Goal: Task Accomplishment & Management: Manage account settings

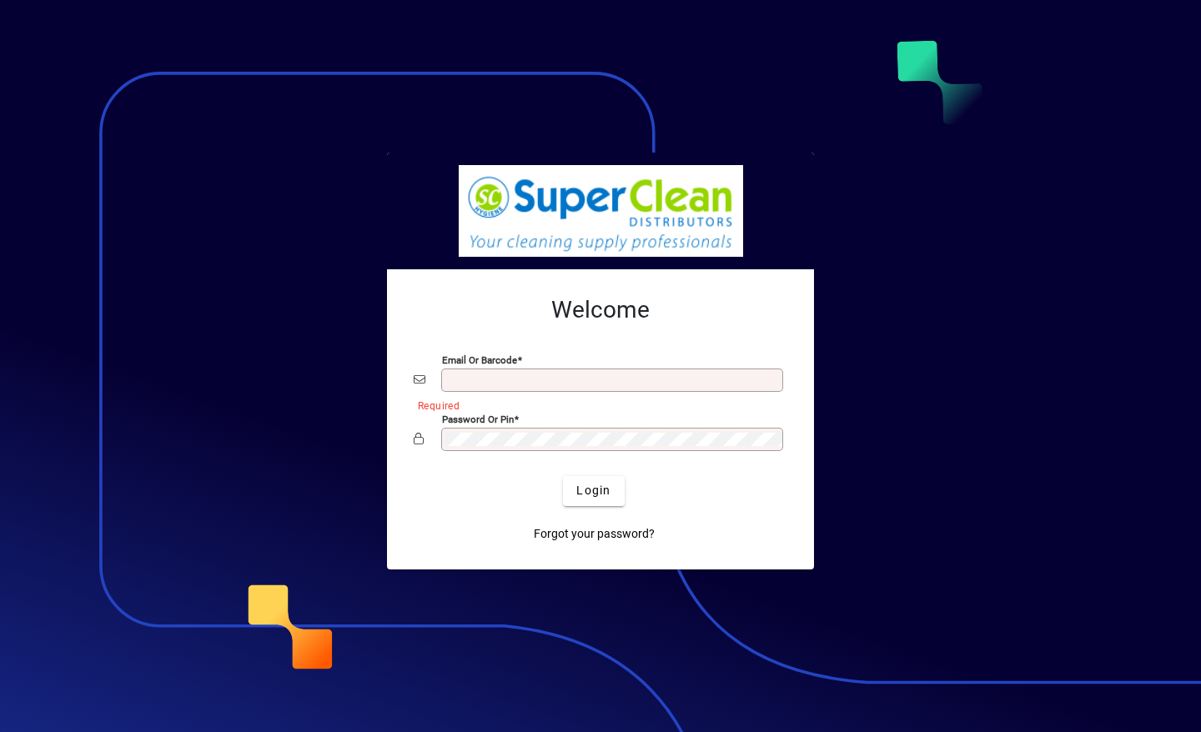
type input "**********"
click at [601, 495] on span "Login" at bounding box center [593, 491] width 34 height 18
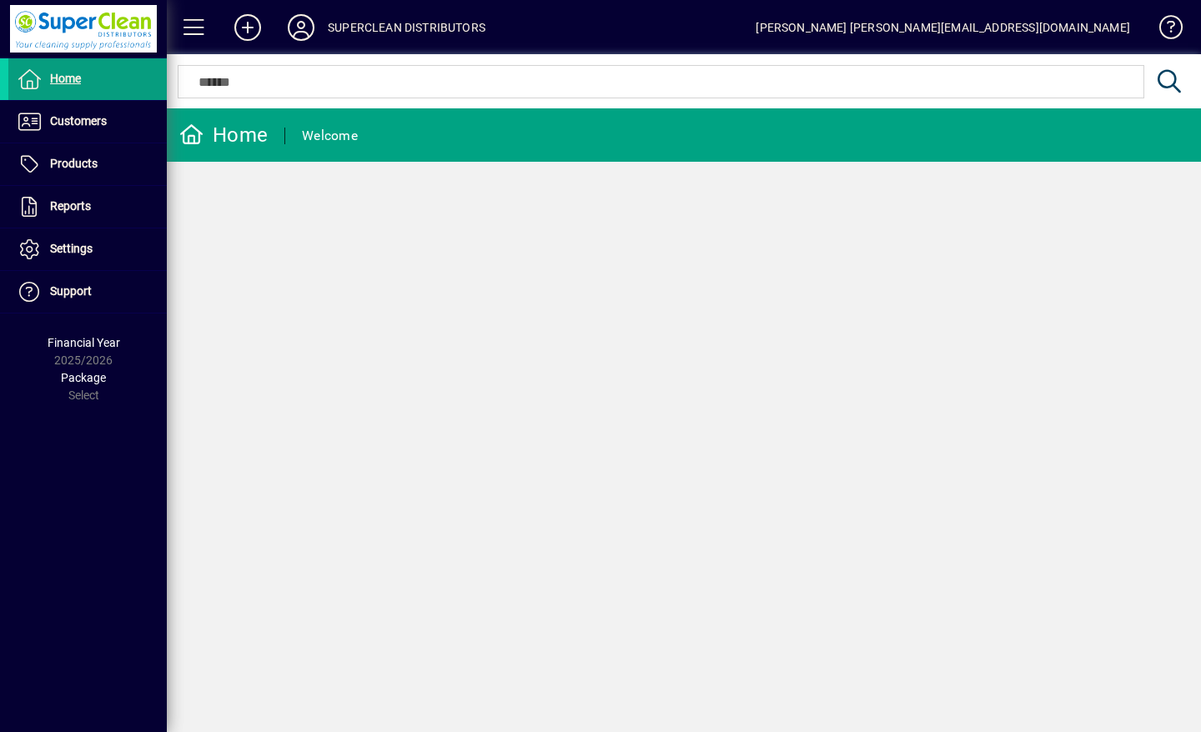
click at [303, 28] on icon at bounding box center [300, 27] width 33 height 27
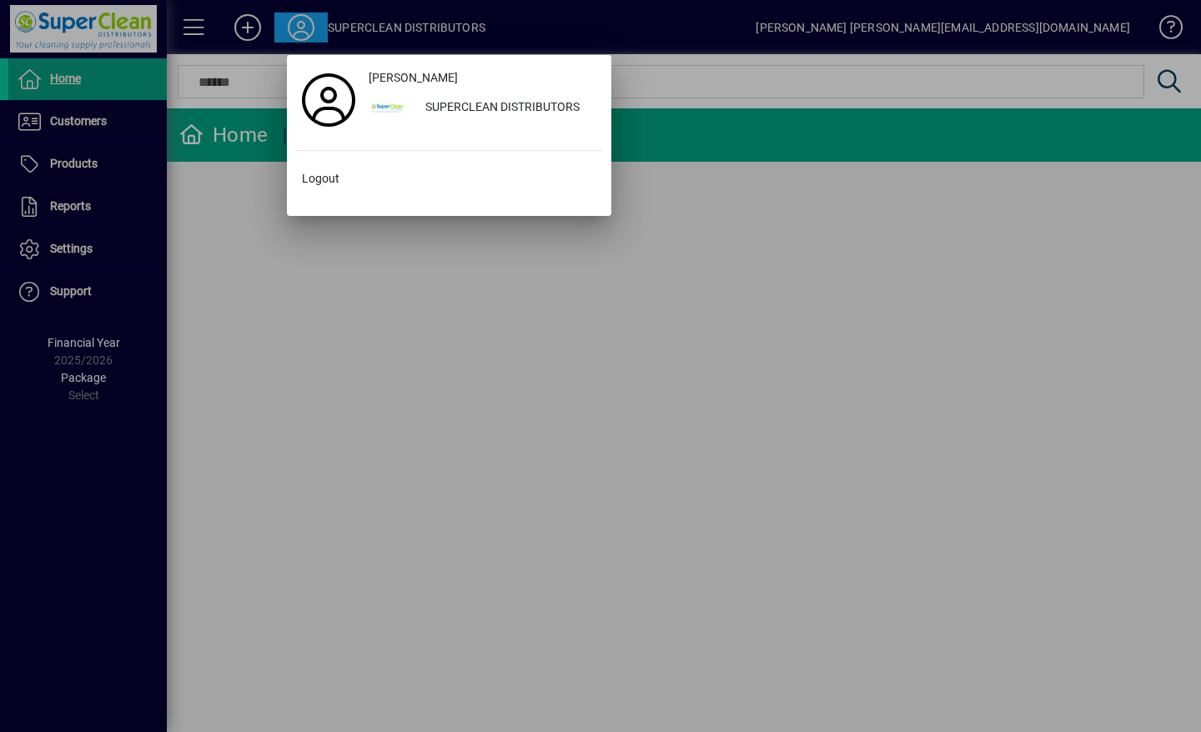
click at [347, 169] on span at bounding box center [449, 179] width 308 height 40
